Goal: Check status: Check status

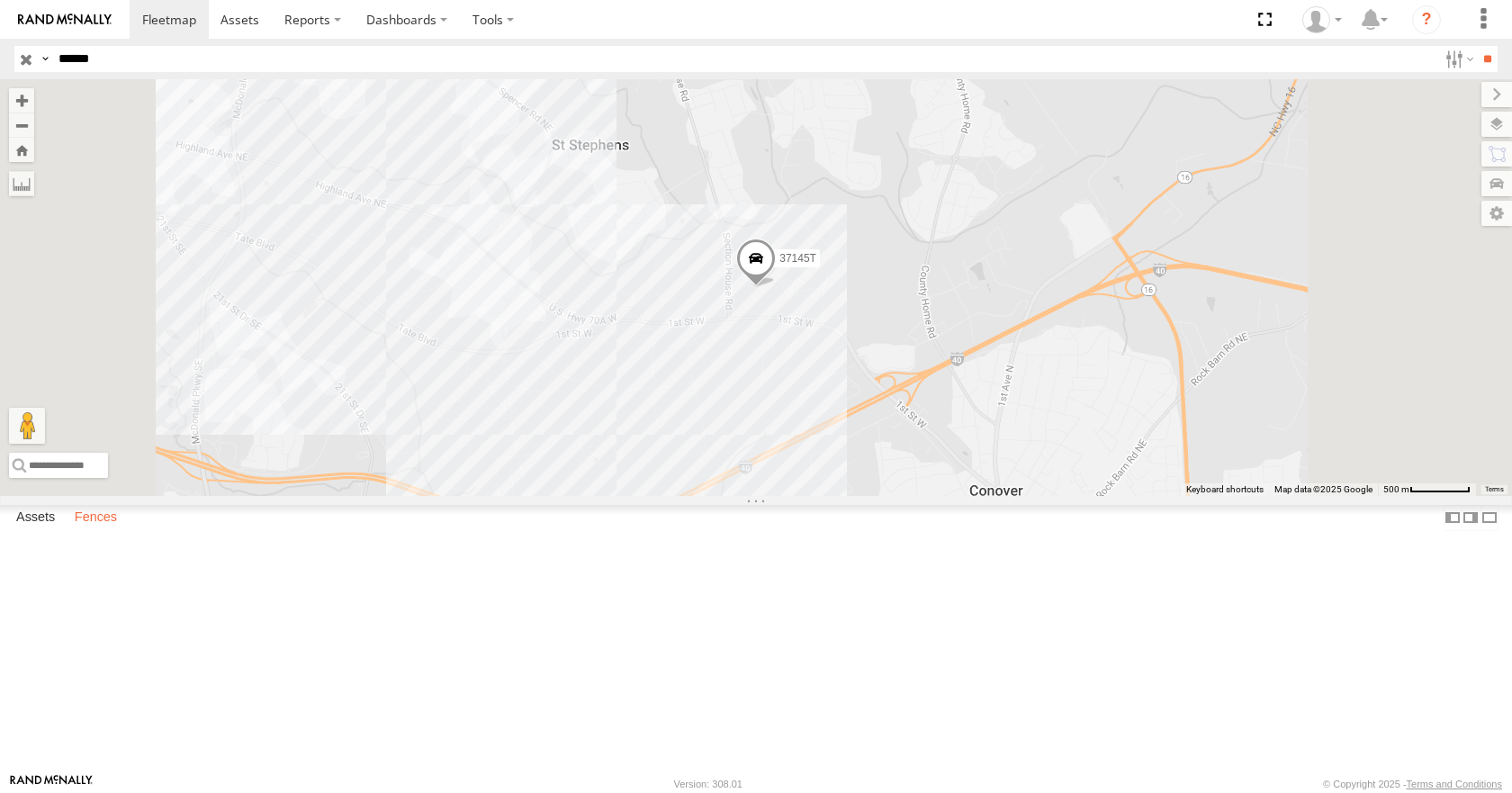
click at [88, 531] on label "Fences" at bounding box center [96, 518] width 61 height 25
click at [0, 0] on div "[PERSON_NAME]-Advance" at bounding box center [0, 0] width 0 height 0
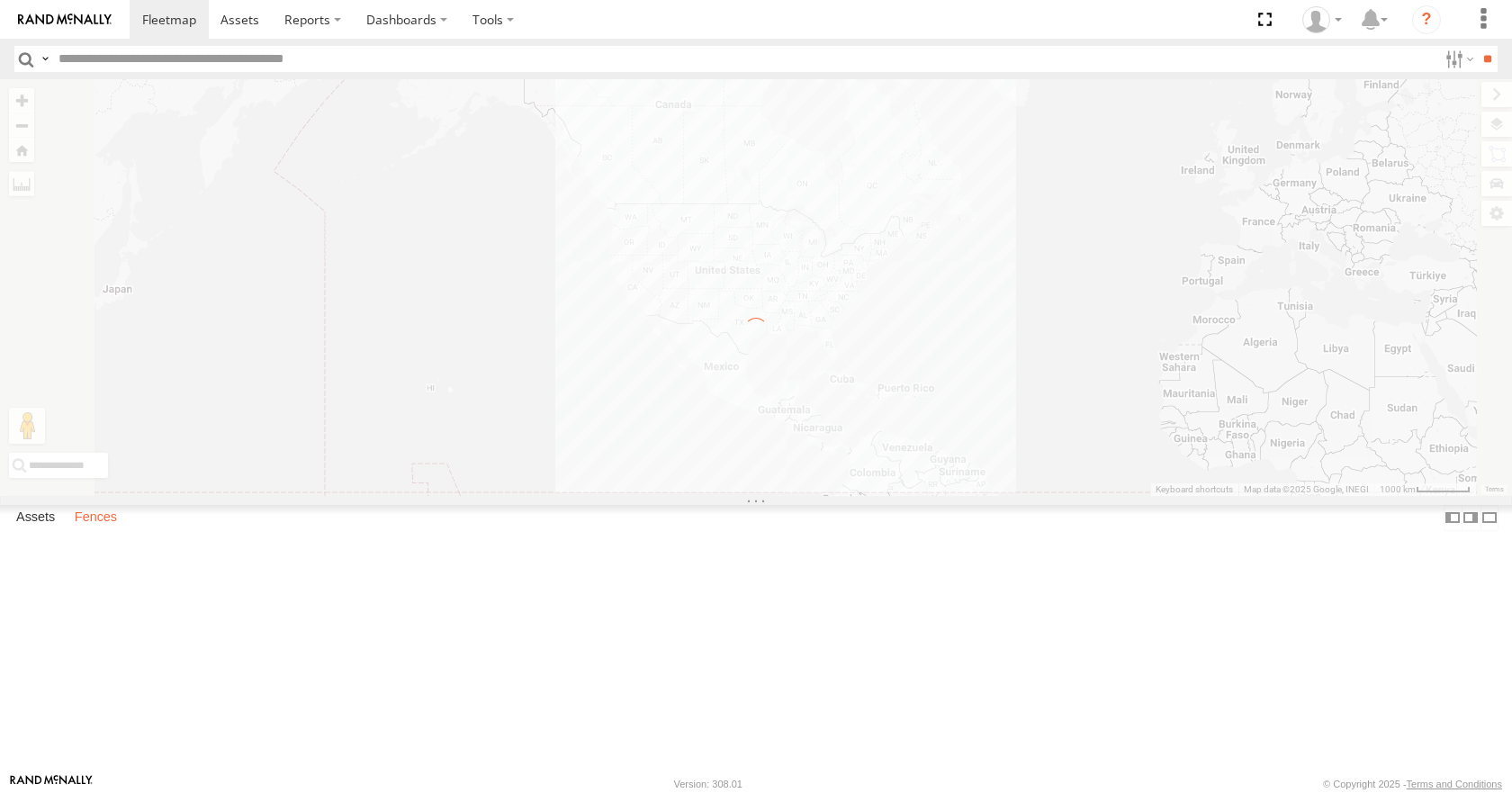
click at [107, 531] on label "Fences" at bounding box center [96, 518] width 61 height 25
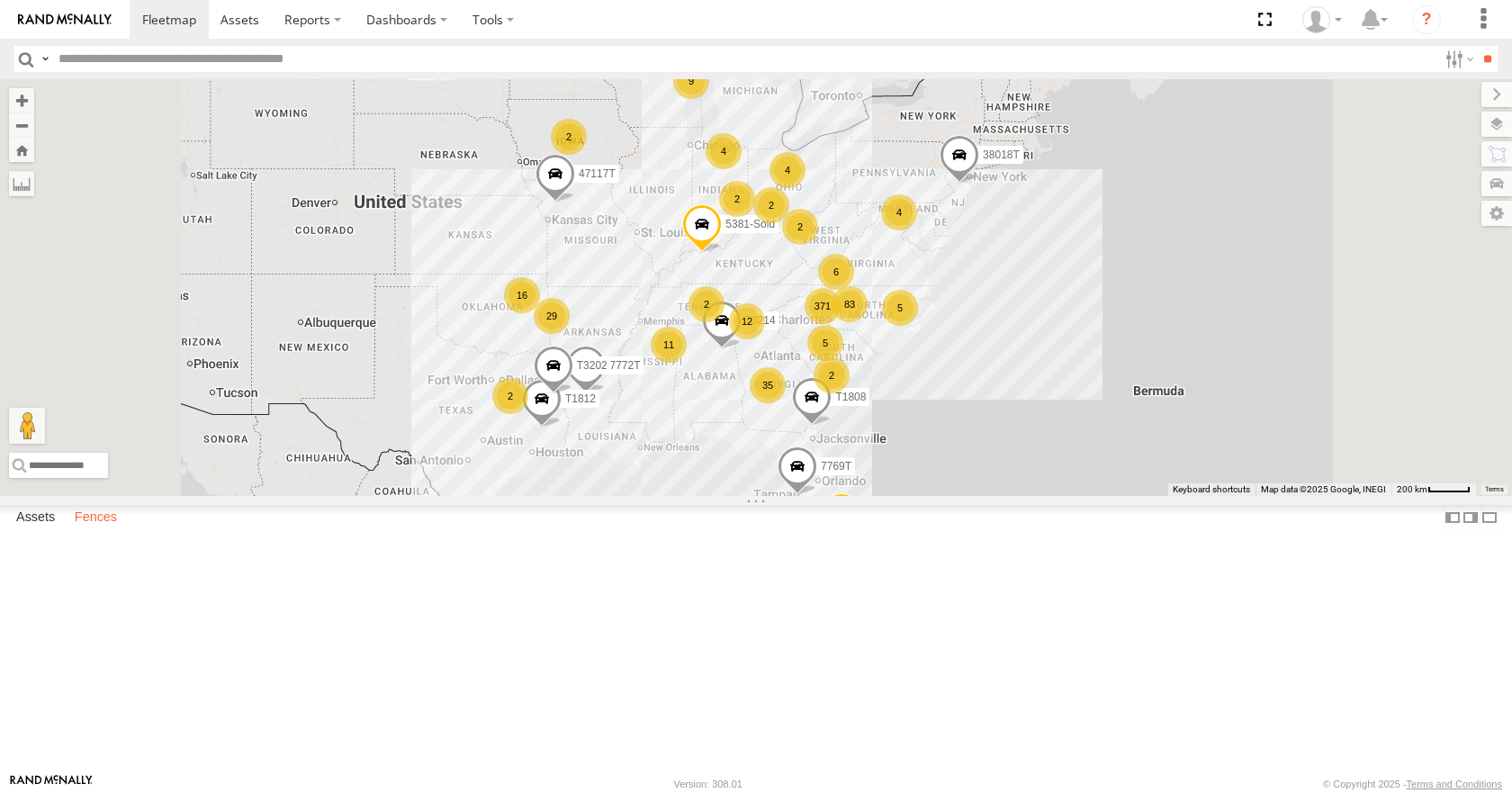
click at [88, 531] on label "Fences" at bounding box center [96, 518] width 61 height 25
click at [0, 0] on div "[PERSON_NAME]-Advance" at bounding box center [0, 0] width 0 height 0
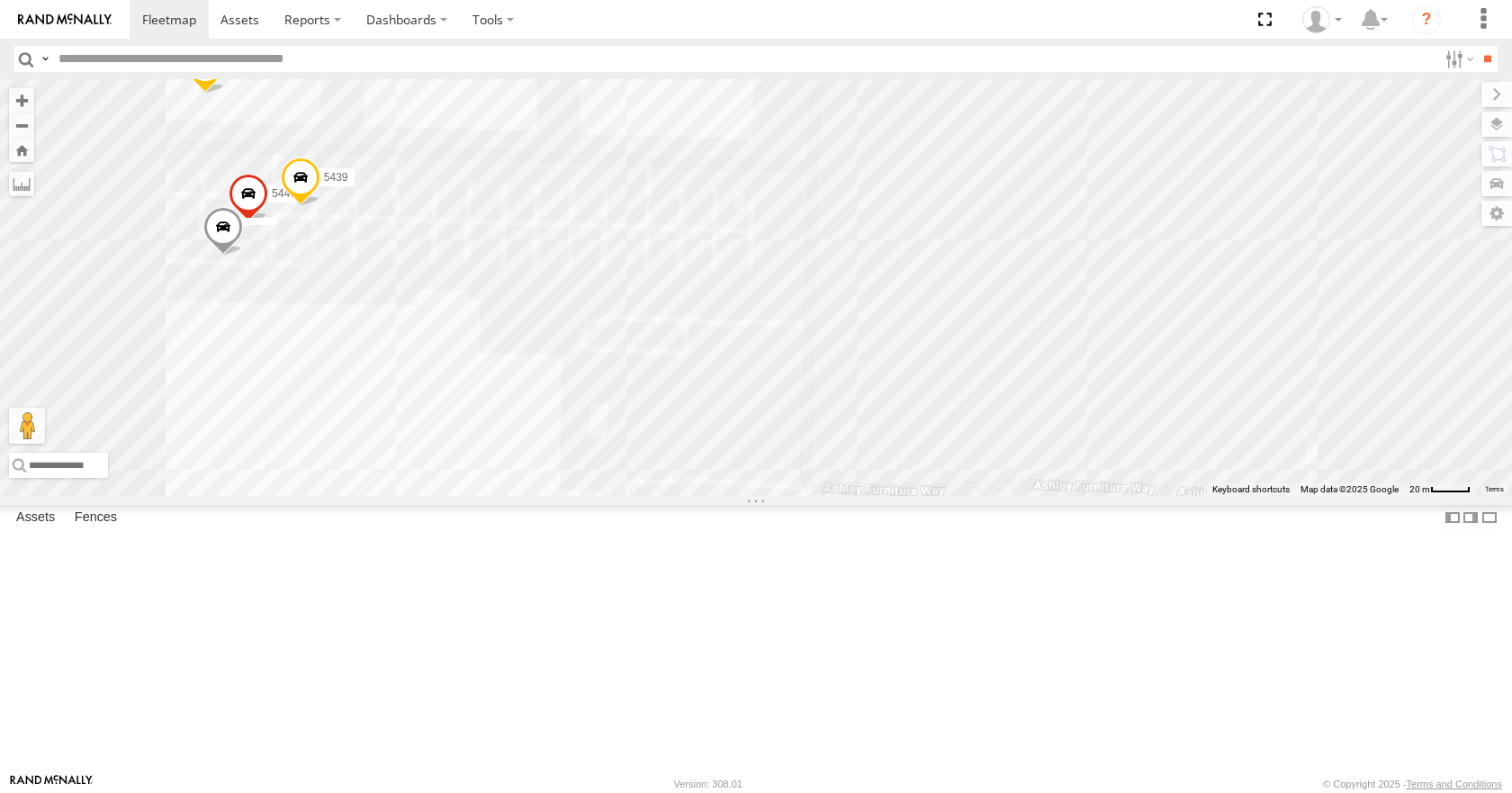
drag, startPoint x: 1100, startPoint y: 509, endPoint x: 1122, endPoint y: 268, distance: 242.0
click at [1122, 269] on div "5430 5440 5439" at bounding box center [756, 287] width 1512 height 415
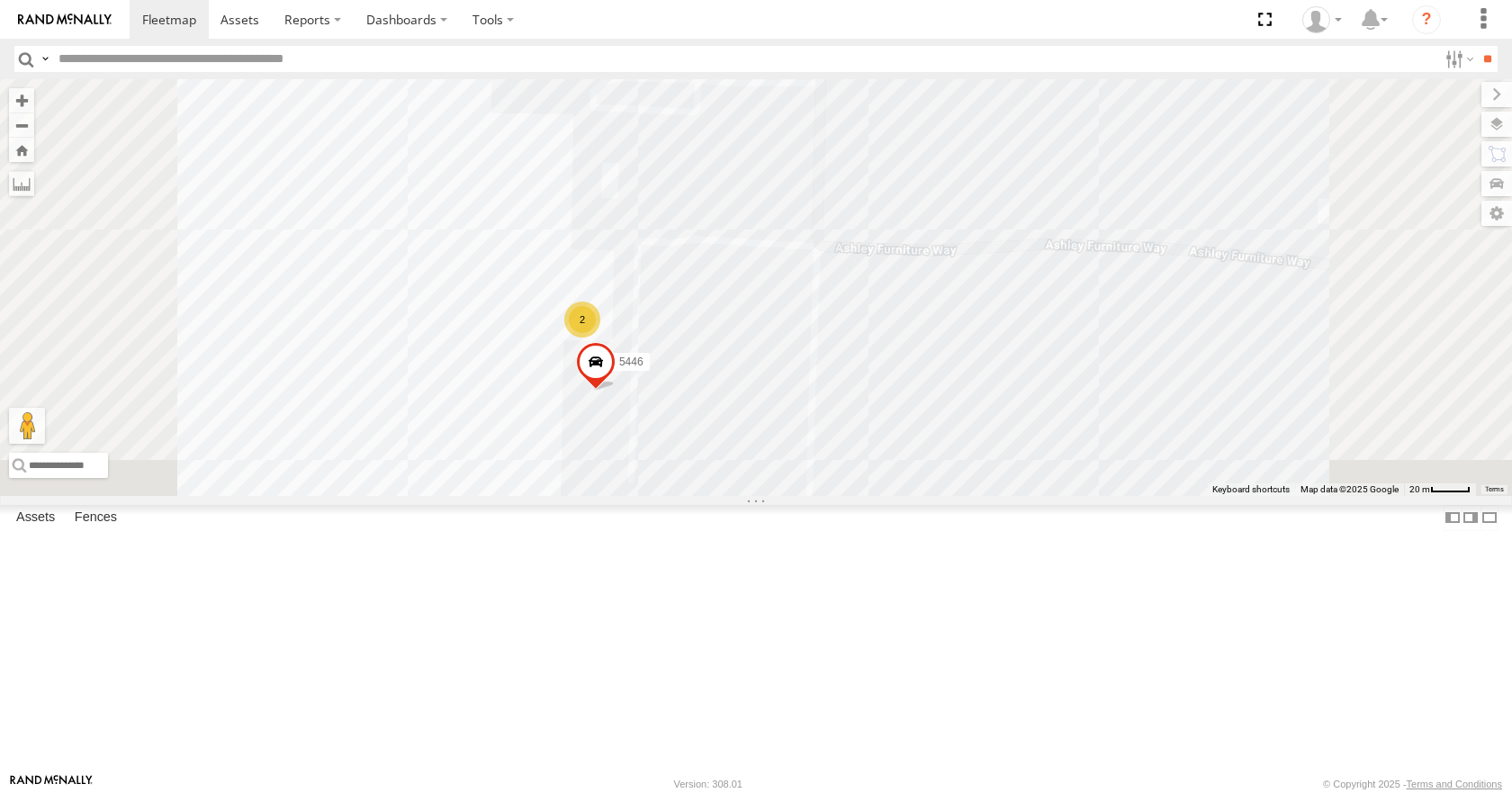
drag, startPoint x: 1164, startPoint y: 441, endPoint x: 1182, endPoint y: 275, distance: 167.0
click at [1184, 276] on div "5430 5431 5440 5439 2 5446" at bounding box center [756, 287] width 1512 height 415
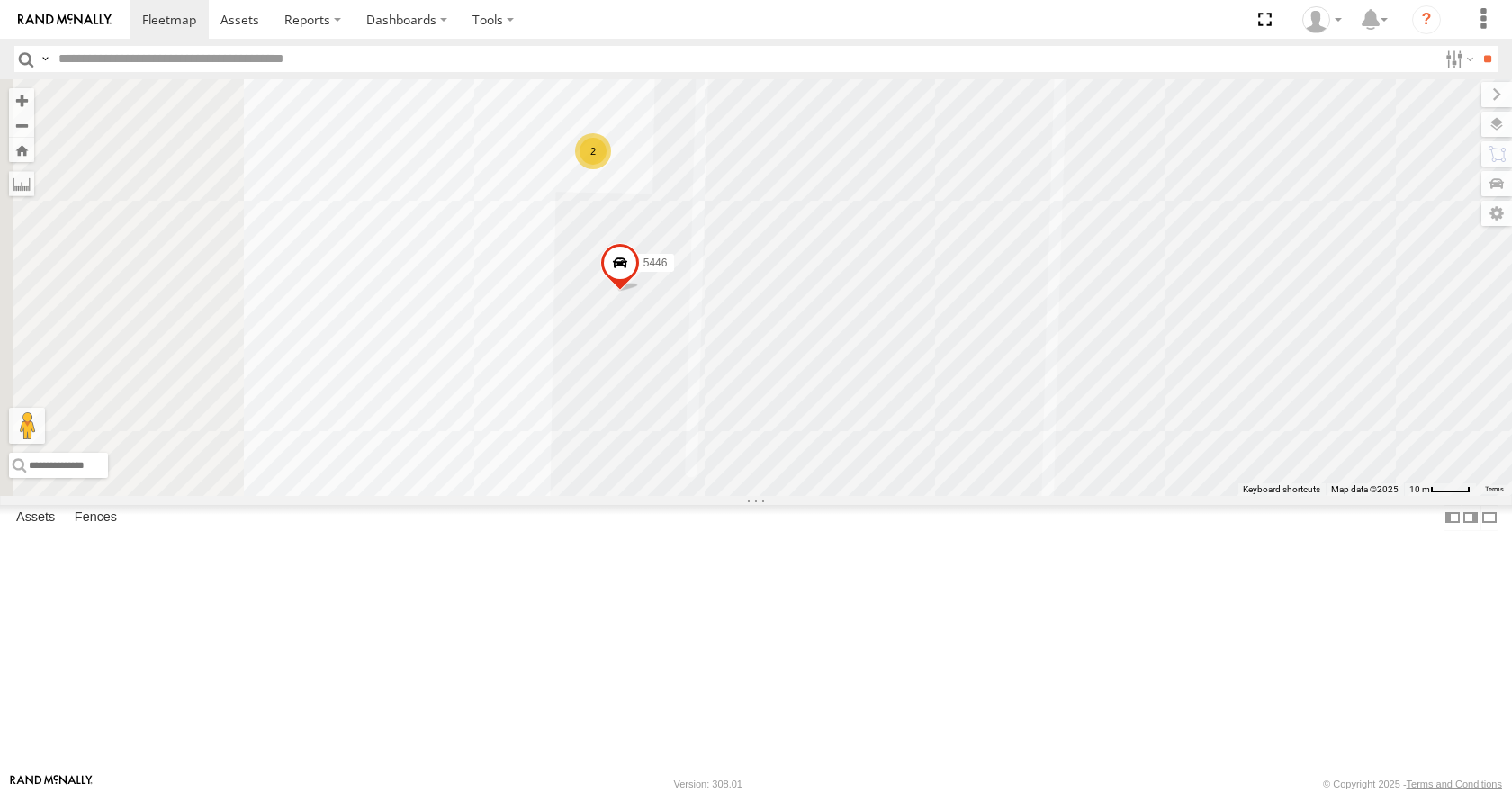
drag, startPoint x: 1121, startPoint y: 495, endPoint x: 1143, endPoint y: 369, distance: 127.9
click at [1452, 366] on div "5430 5431 5440 5439 5446 2" at bounding box center [756, 287] width 1512 height 415
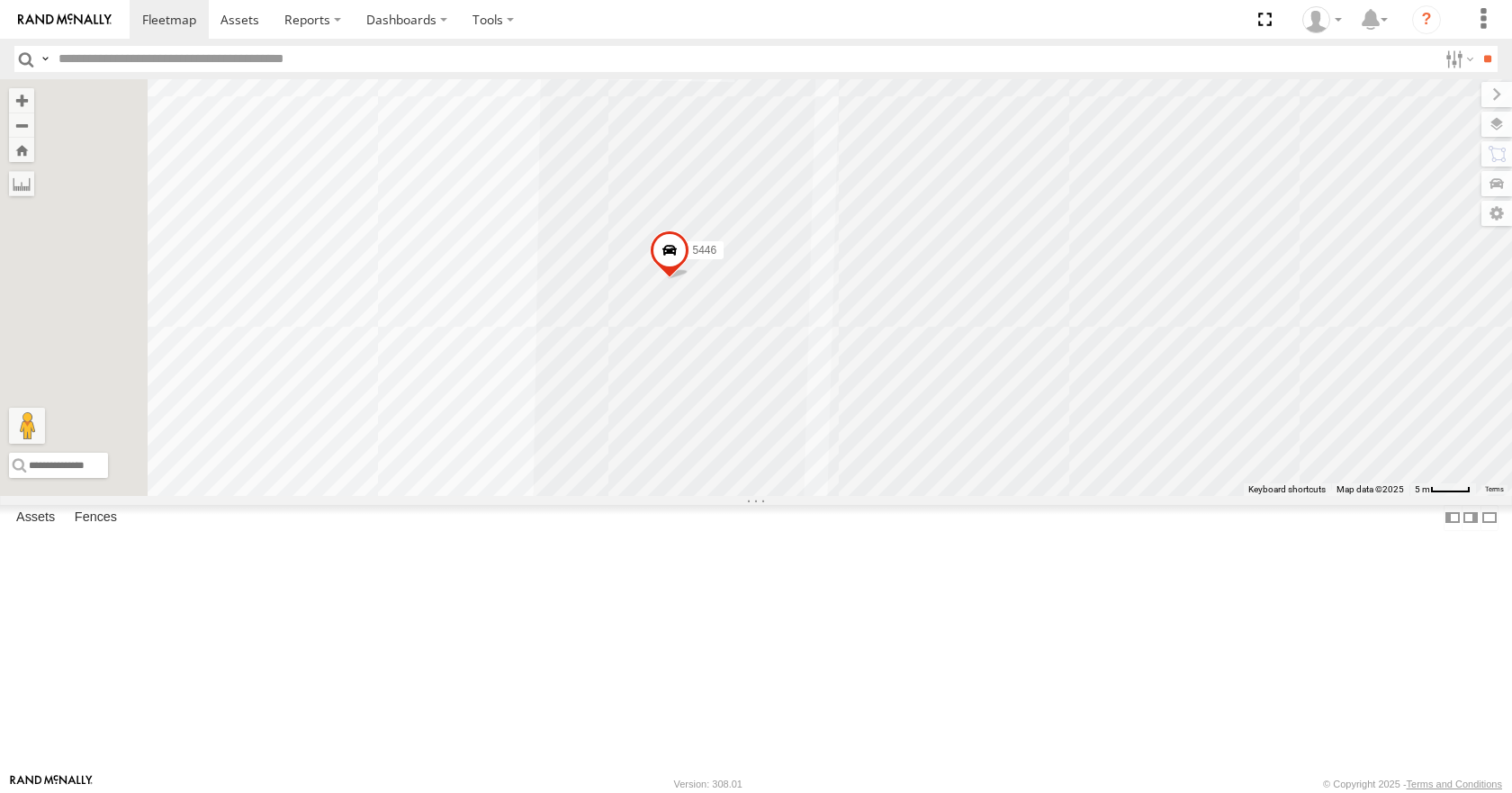
drag, startPoint x: 850, startPoint y: 436, endPoint x: 1269, endPoint y: 387, distance: 421.9
click at [1269, 387] on div "5430 5431 5440 5439 5446 5329" at bounding box center [756, 287] width 1512 height 415
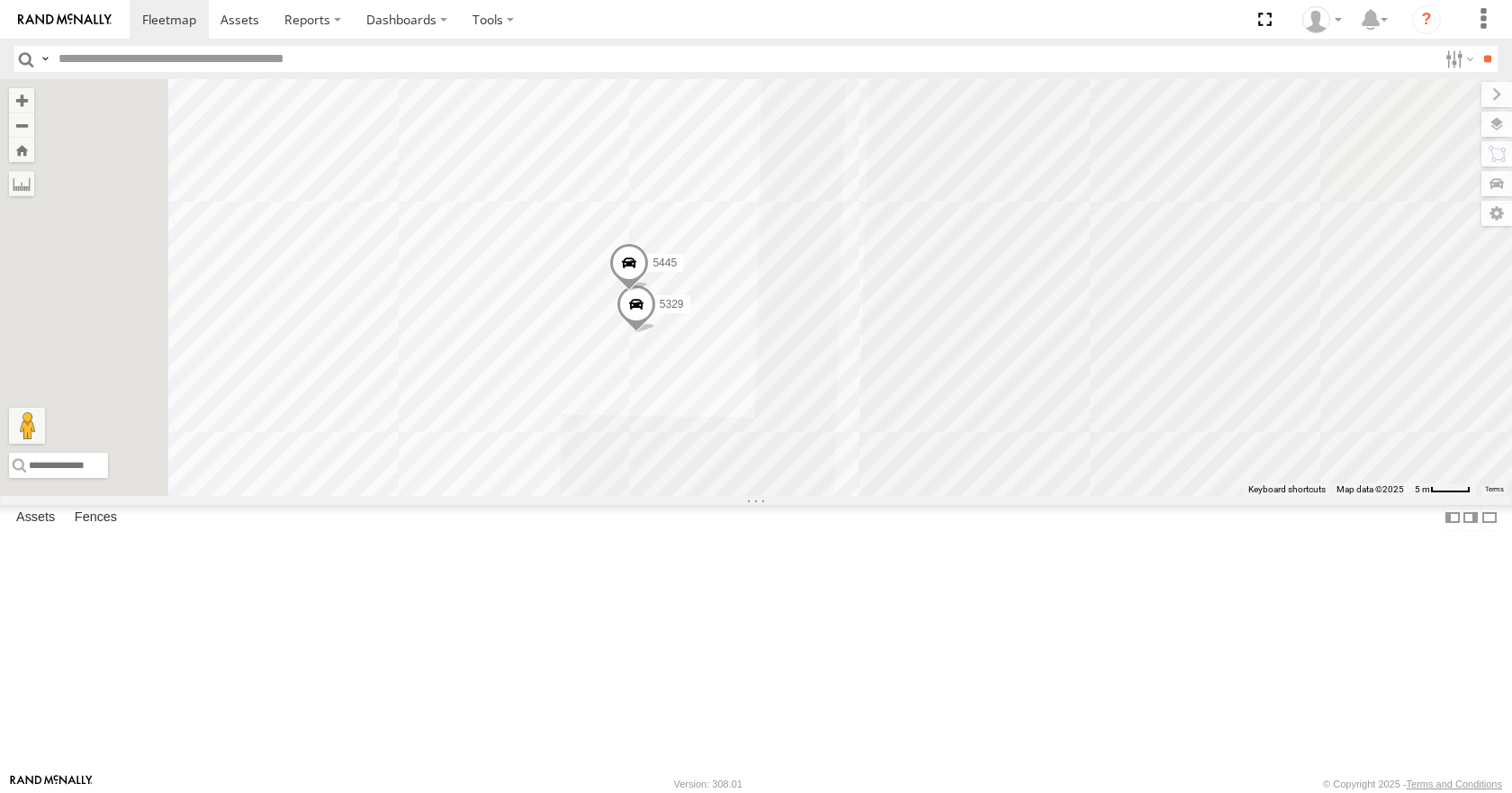
drag, startPoint x: 1232, startPoint y: 306, endPoint x: 1238, endPoint y: 623, distance: 317.1
click at [1238, 495] on div "5430 5431 5440 5439 5446 5329 5445" at bounding box center [756, 287] width 1512 height 415
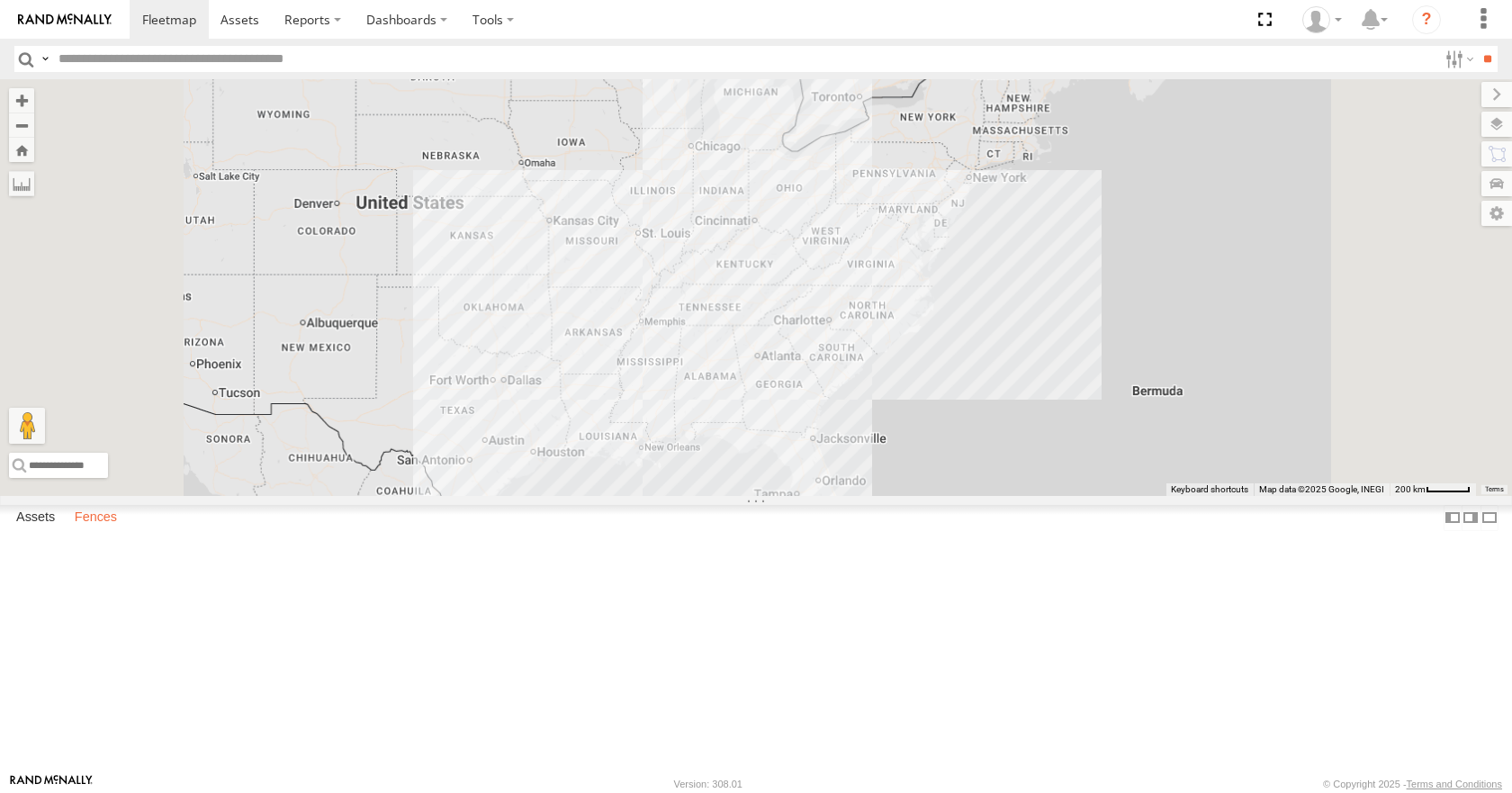
click at [95, 531] on label "Fences" at bounding box center [96, 518] width 61 height 25
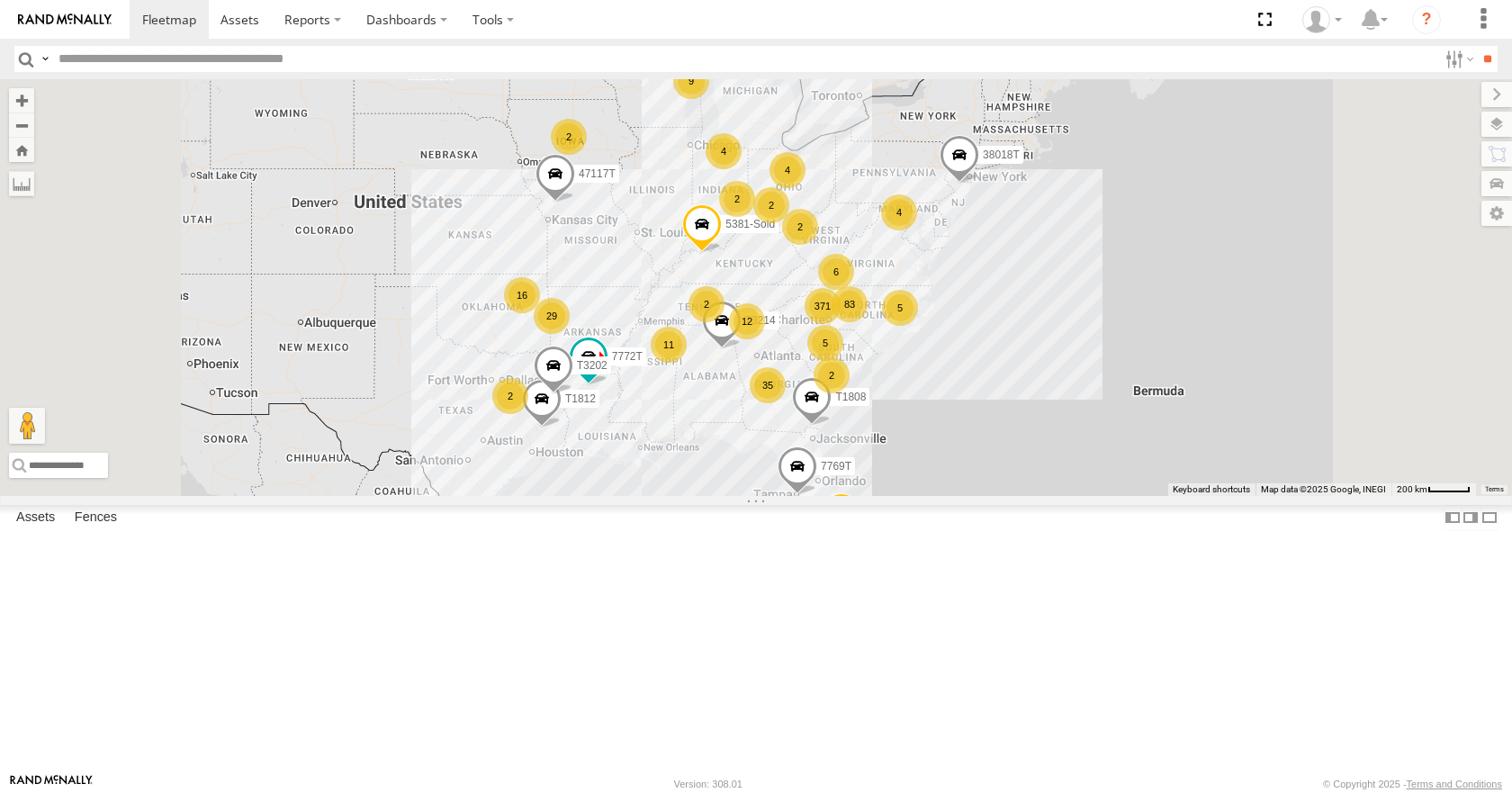
scroll to position [270, 0]
click at [0, 0] on div "Converting" at bounding box center [0, 0] width 0 height 0
